Goal: Transaction & Acquisition: Purchase product/service

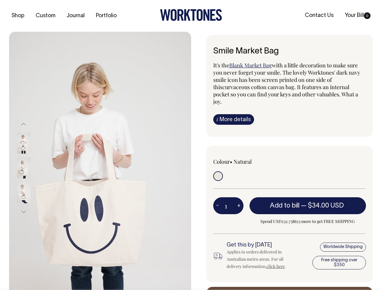
click at [100, 161] on img at bounding box center [100, 168] width 182 height 272
click at [32, 168] on div at bounding box center [32, 168] width 30 height 25
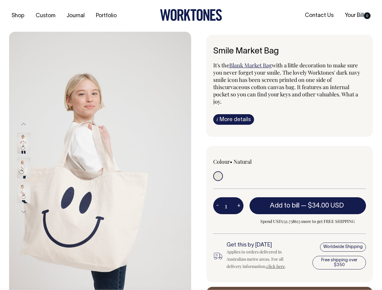
click at [24, 124] on button "Previous" at bounding box center [23, 124] width 9 height 14
click at [32, 180] on div at bounding box center [32, 192] width 30 height 25
click at [24, 212] on button "Next" at bounding box center [23, 212] width 9 height 14
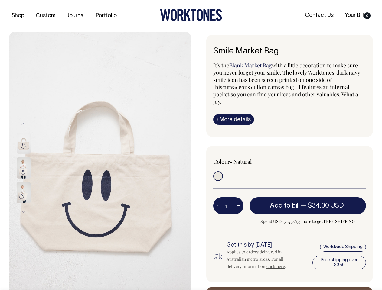
click at [217, 200] on button "-" at bounding box center [217, 206] width 8 height 12
click at [238, 200] on button "+" at bounding box center [238, 206] width 9 height 12
type input "2"
click at [308, 203] on span "— $34.00 USD" at bounding box center [323, 206] width 44 height 6
